Goal: Task Accomplishment & Management: Manage account settings

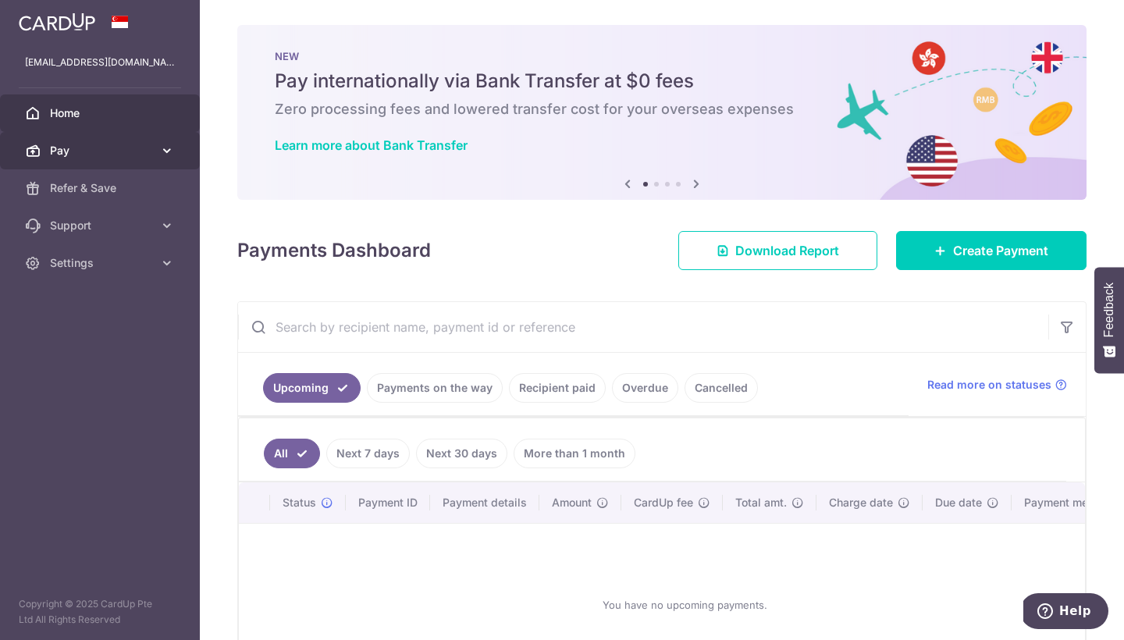
click at [162, 148] on icon at bounding box center [167, 151] width 16 height 16
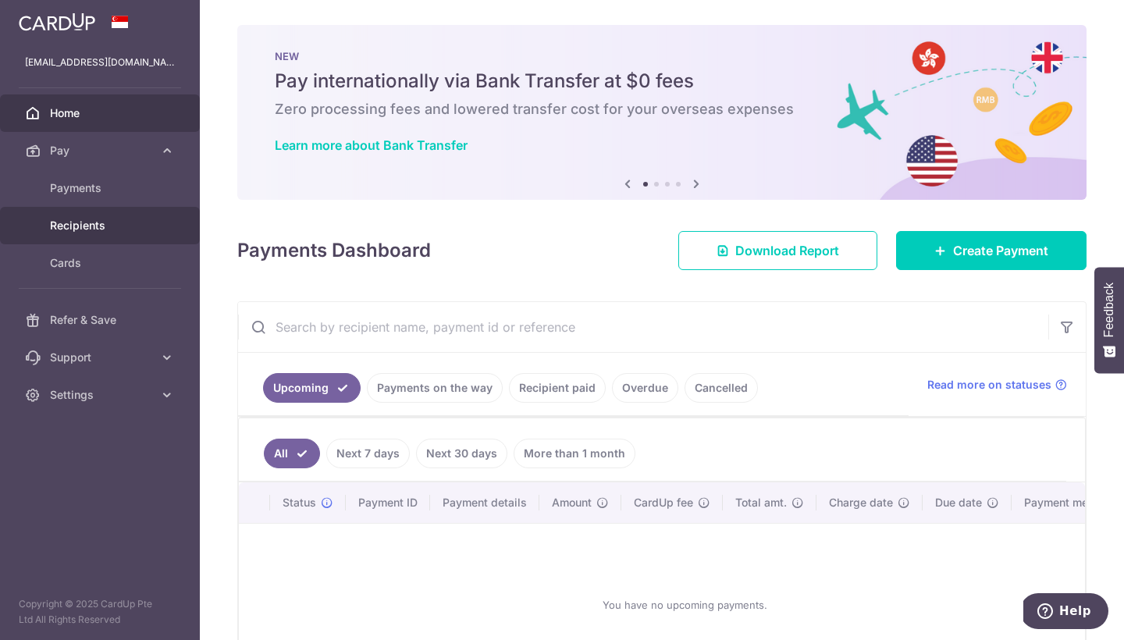
click at [101, 221] on span "Recipients" at bounding box center [101, 226] width 103 height 16
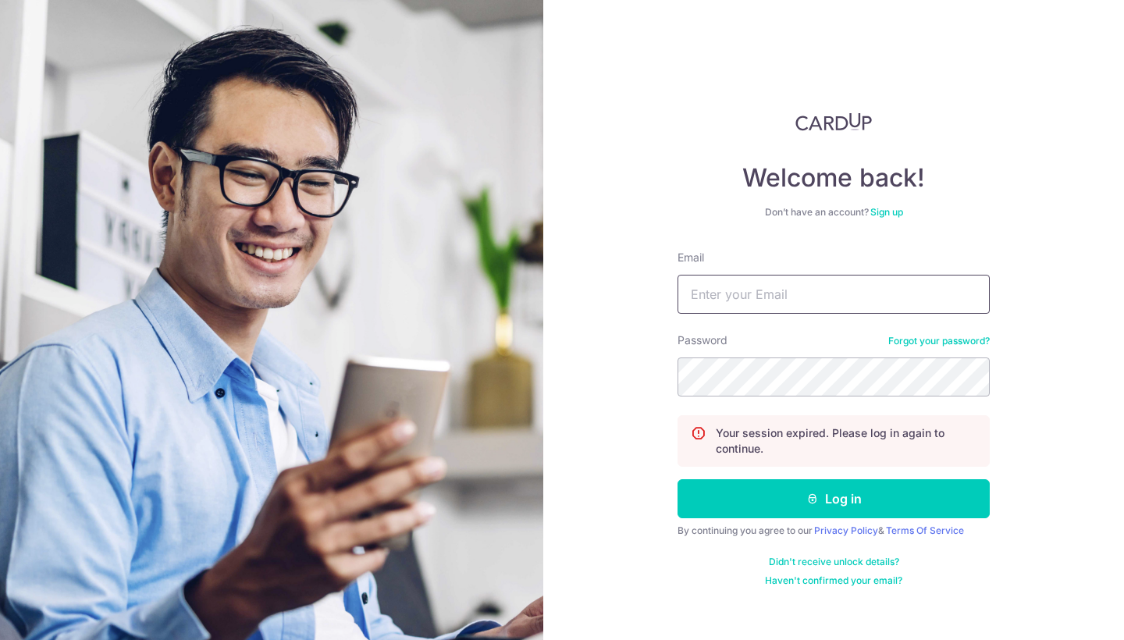
type input "[EMAIL_ADDRESS][DOMAIN_NAME]"
click at [833, 499] on button "Log in" at bounding box center [833, 498] width 312 height 39
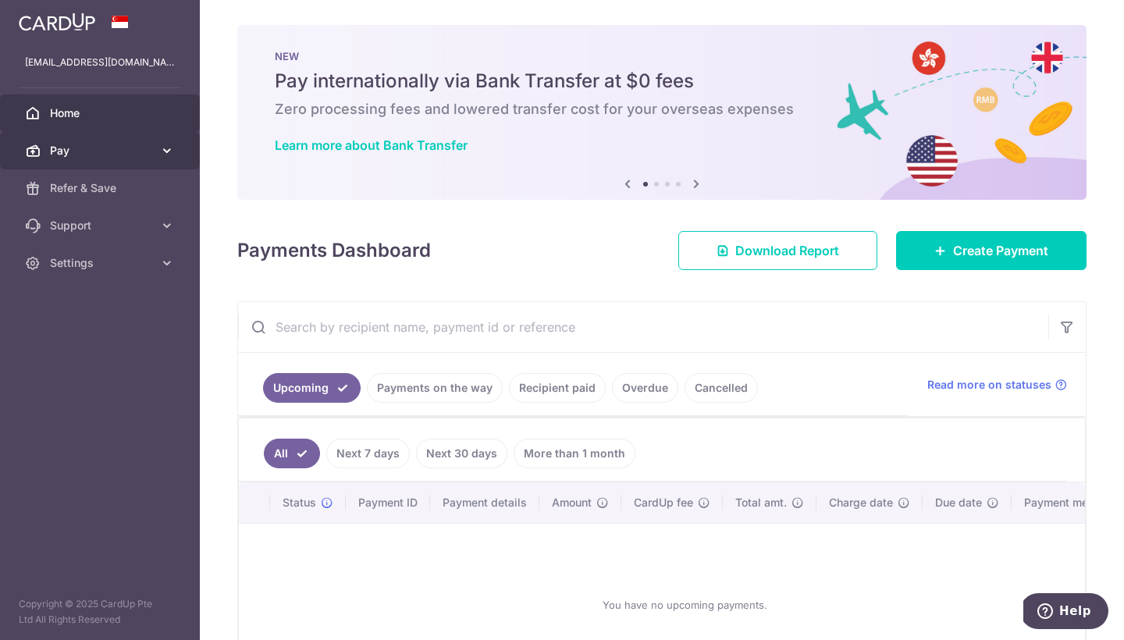
click at [119, 155] on span "Pay" at bounding box center [101, 151] width 103 height 16
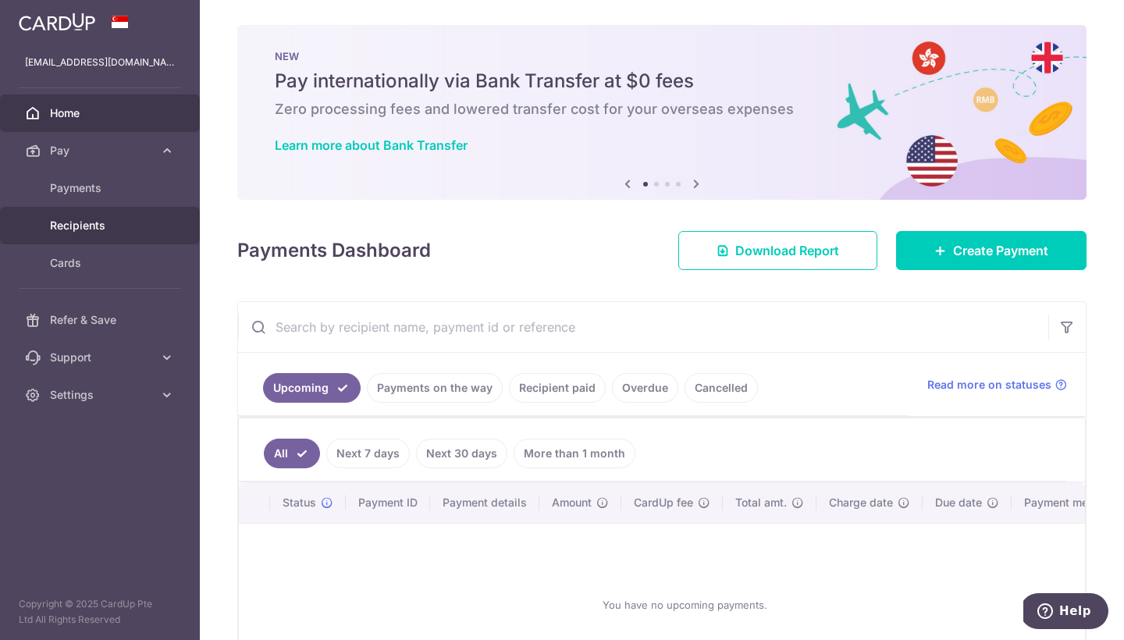
click at [87, 226] on span "Recipients" at bounding box center [101, 226] width 103 height 16
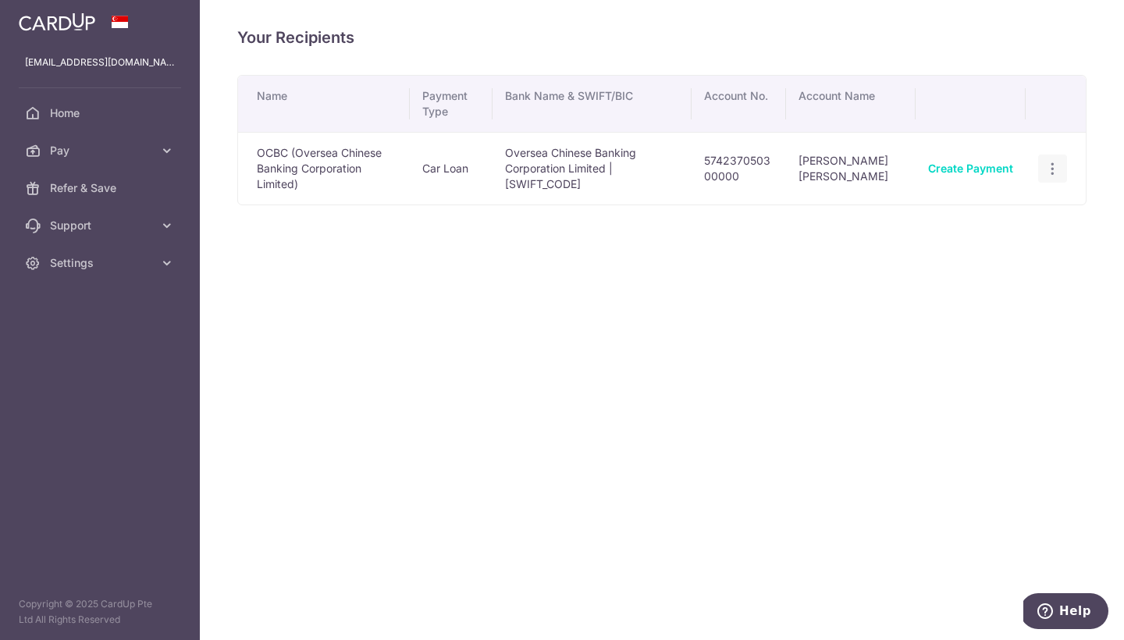
click at [1053, 161] on icon "button" at bounding box center [1052, 169] width 16 height 16
click at [992, 202] on span "View/Edit" at bounding box center [1000, 211] width 106 height 19
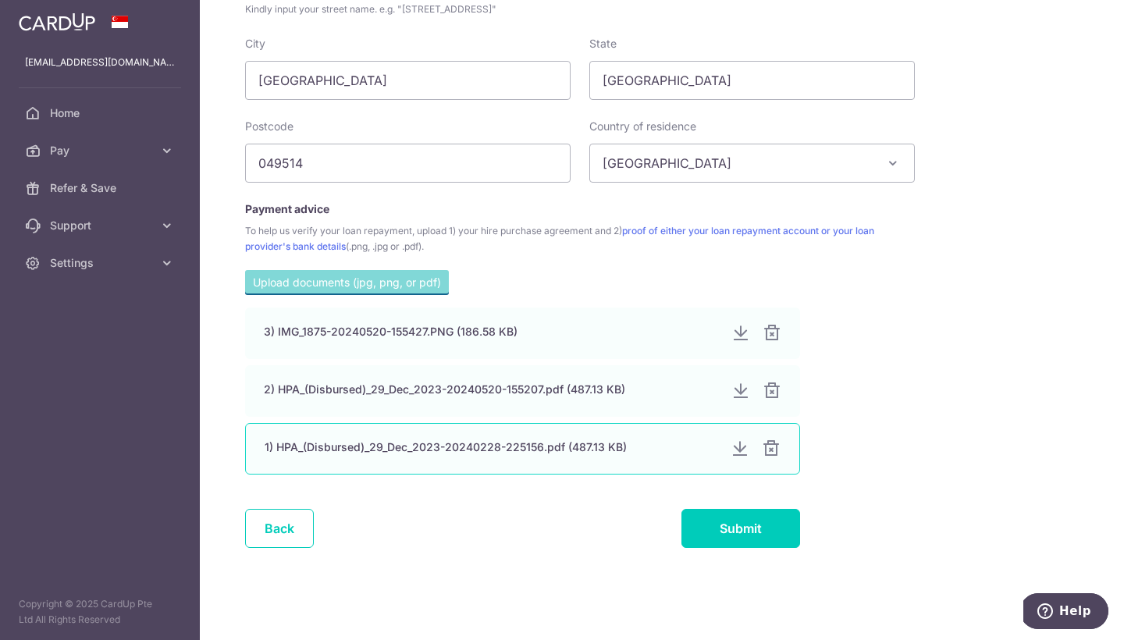
scroll to position [833, 0]
click at [776, 449] on div at bounding box center [771, 448] width 19 height 19
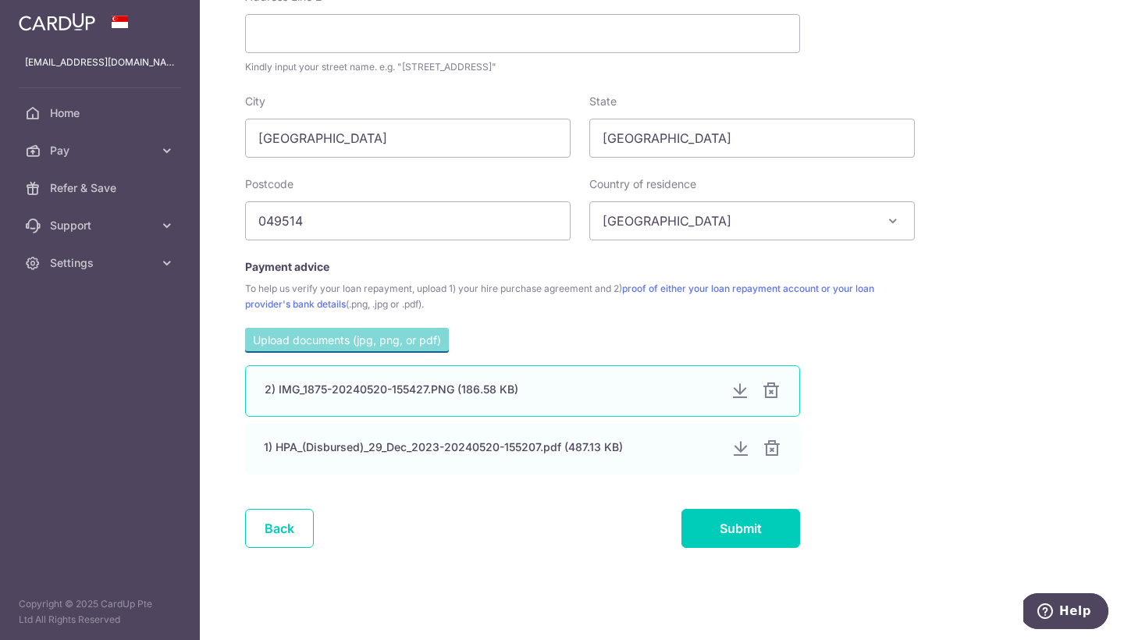
click at [773, 396] on div at bounding box center [771, 391] width 19 height 19
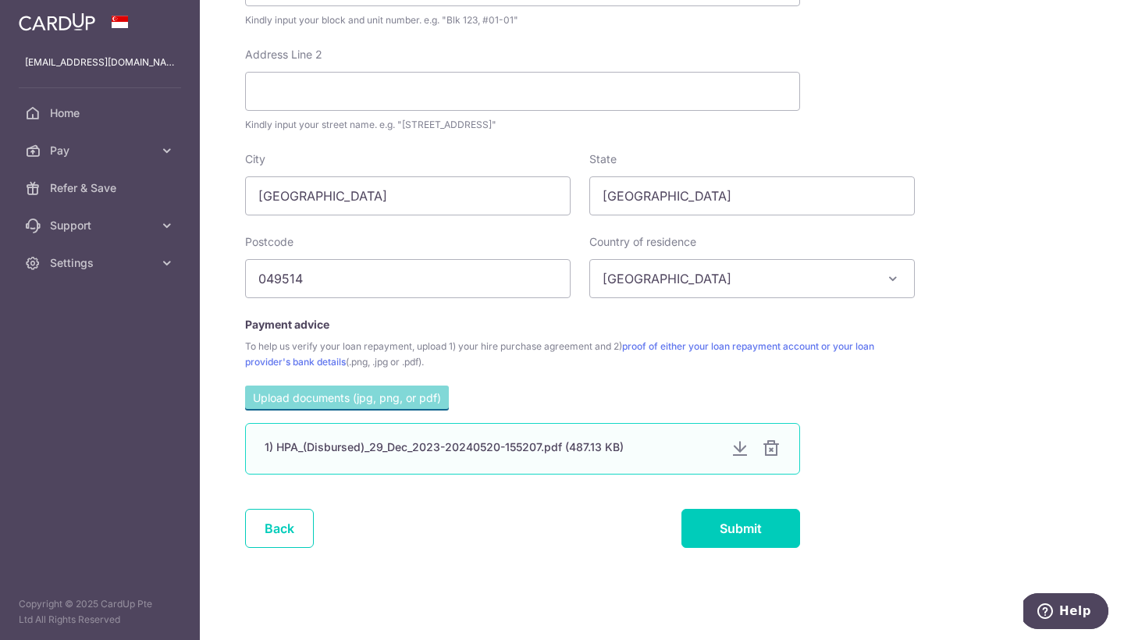
click at [770, 444] on div at bounding box center [771, 448] width 19 height 19
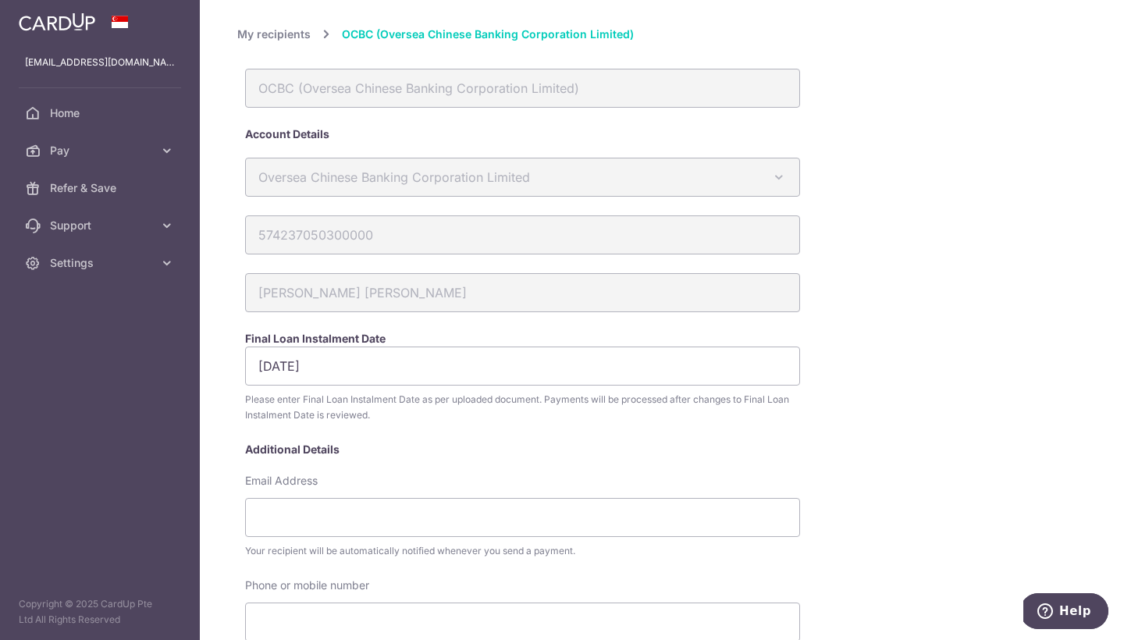
scroll to position [0, 0]
click at [281, 36] on link "My recipients" at bounding box center [273, 34] width 73 height 19
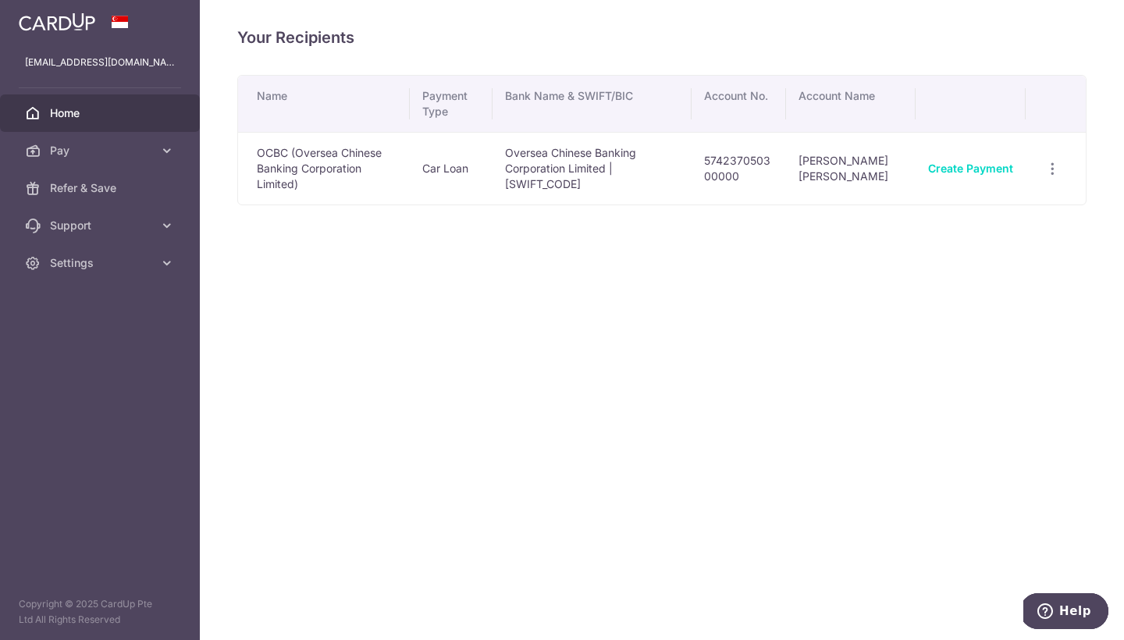
click at [117, 123] on link "Home" at bounding box center [100, 112] width 200 height 37
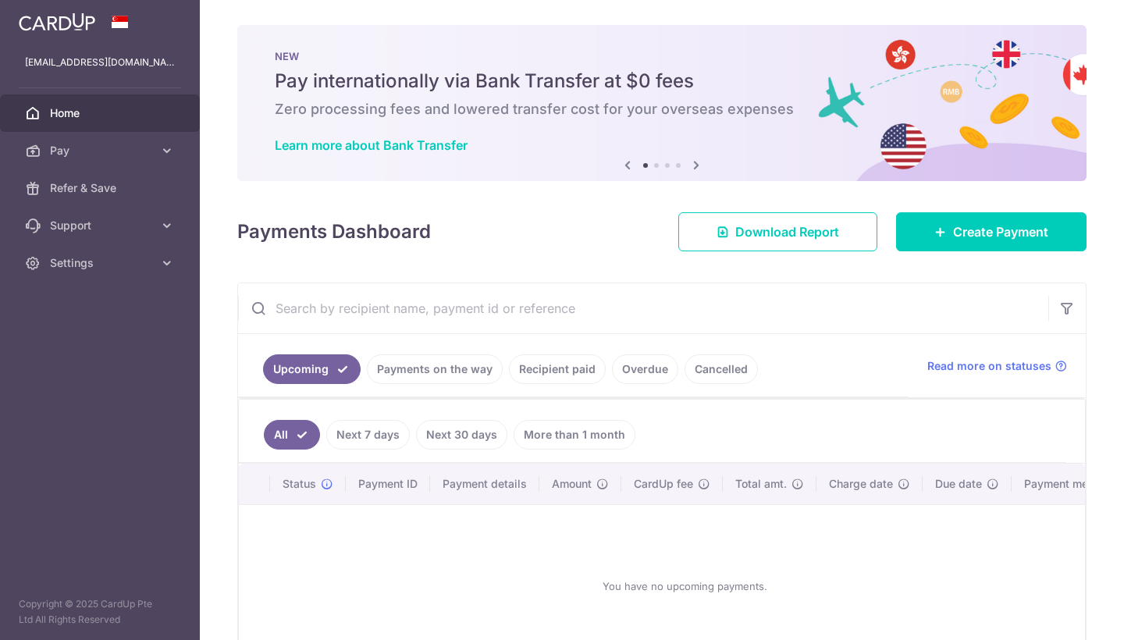
click at [87, 19] on img at bounding box center [57, 21] width 76 height 19
